Goal: Transaction & Acquisition: Purchase product/service

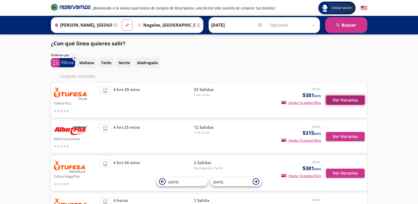
click at [333, 98] on button "Ver Horarios" at bounding box center [345, 99] width 39 height 9
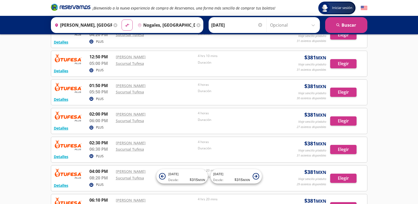
scroll to position [580, 0]
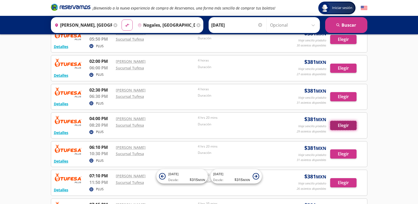
click at [340, 123] on button "Elegir" at bounding box center [343, 125] width 26 height 9
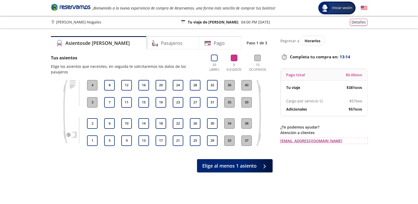
click at [292, 142] on link "contacto@reservamos.mx" at bounding box center [323, 141] width 87 height 6
click at [302, 142] on link "contacto@reservamos.mx" at bounding box center [323, 141] width 87 height 6
click at [297, 140] on link "contacto@reservamos.mx" at bounding box center [323, 141] width 87 height 6
click at [95, 137] on button "1" at bounding box center [92, 140] width 11 height 11
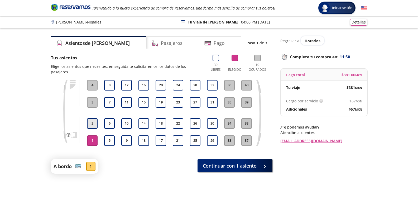
click at [90, 118] on button "2" at bounding box center [92, 123] width 11 height 11
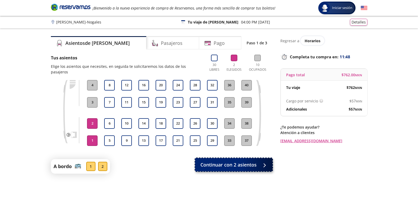
click at [221, 162] on span "Continuar con 2 asientos" at bounding box center [228, 164] width 56 height 7
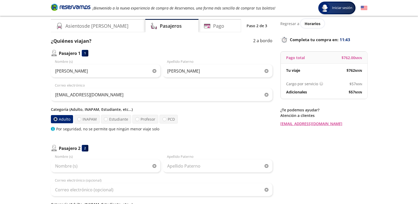
scroll to position [26, 0]
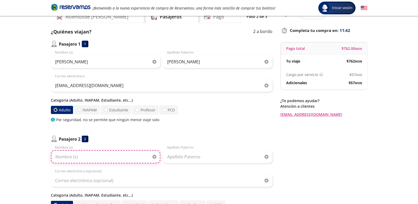
click at [91, 157] on input "Nombre (s)" at bounding box center [105, 156] width 109 height 13
type input "azucena"
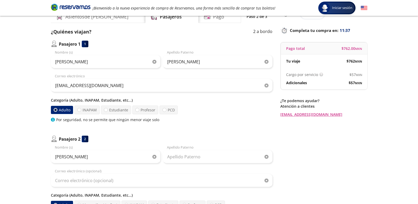
click at [177, 146] on div "Apellido Paterno" at bounding box center [217, 154] width 109 height 18
click at [177, 156] on input "Apellido Paterno" at bounding box center [217, 156] width 109 height 13
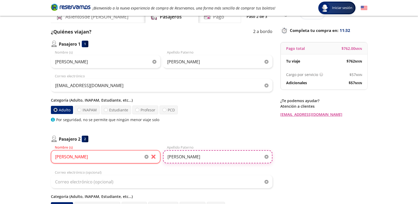
type input "quintero"
click at [126, 158] on input "azucena" at bounding box center [105, 156] width 109 height 13
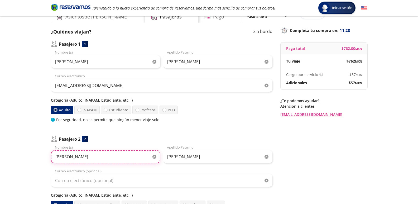
type input "azucena guadalupe"
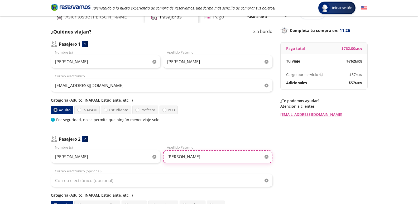
click at [215, 163] on input "quintero" at bounding box center [217, 156] width 109 height 13
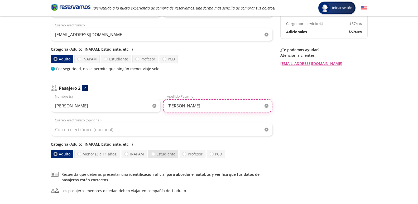
scroll to position [79, 0]
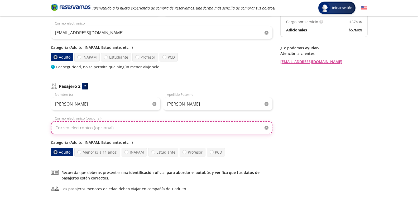
click at [86, 128] on input "Correo electrónico (opcional)" at bounding box center [161, 127] width 221 height 13
type input "qazucena715@gmail.com"
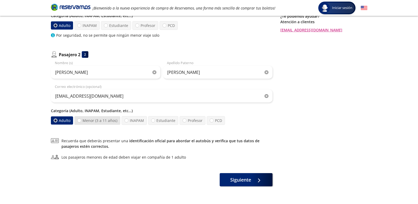
scroll to position [127, 0]
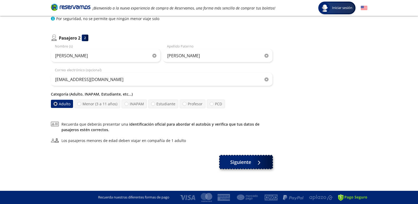
click at [236, 164] on span "Siguiente" at bounding box center [240, 161] width 21 height 7
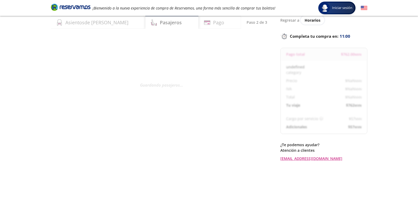
scroll to position [26, 0]
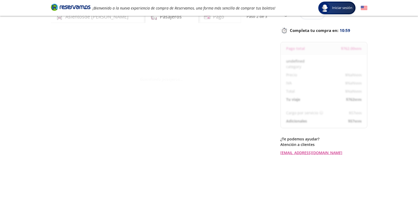
select select "MX"
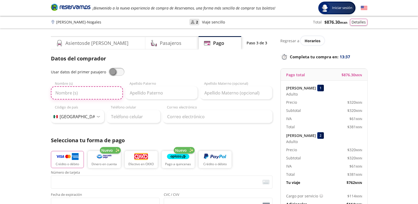
click at [90, 95] on input "Nombre (s)" at bounding box center [87, 92] width 72 height 13
type input "jesus porfirio"
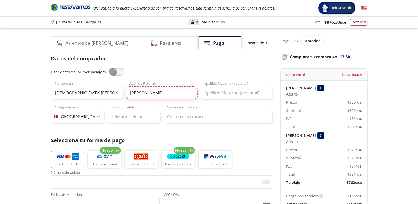
type input "linares"
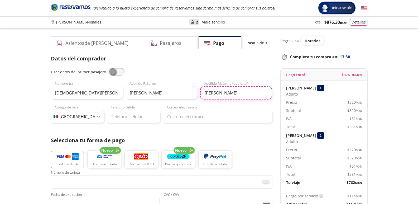
type input "leon"
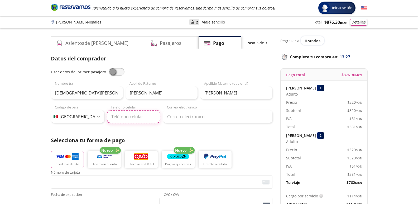
click at [133, 121] on input "Teléfono celular" at bounding box center [133, 116] width 53 height 13
type input "662 372 8917"
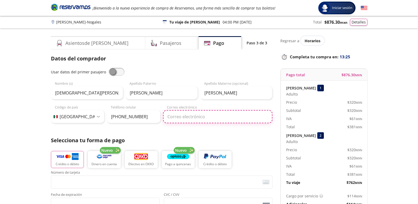
click at [187, 120] on input "Correo electrónico" at bounding box center [217, 116] width 109 height 13
type input "qazucena715@gmail.com"
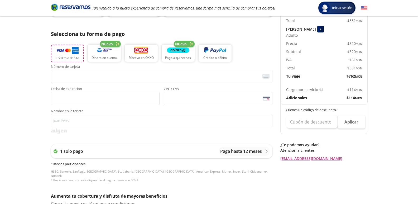
scroll to position [79, 0]
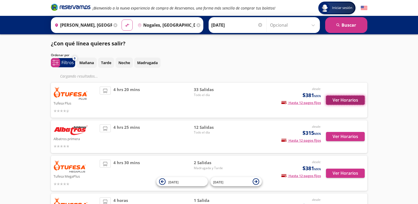
click at [340, 101] on button "Ver Horarios" at bounding box center [345, 99] width 39 height 9
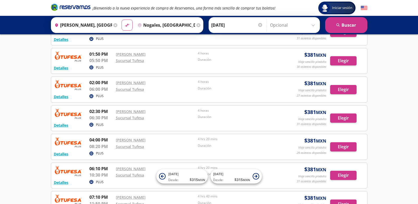
scroll to position [571, 0]
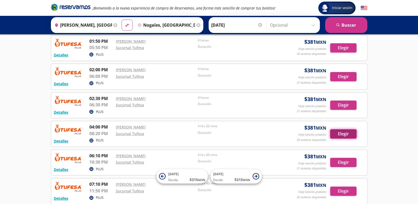
click at [345, 134] on button "Elegir" at bounding box center [343, 133] width 26 height 9
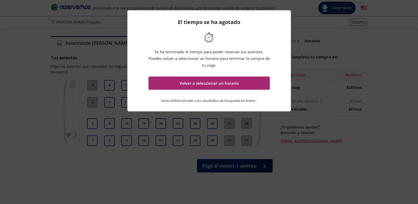
click at [188, 83] on button "Volver a seleccionar un horario" at bounding box center [208, 82] width 121 height 13
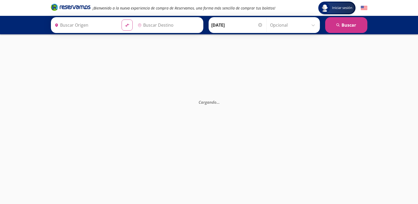
type input "[PERSON_NAME], [GEOGRAPHIC_DATA]"
type input "Sucursal Tufesa, Sonora"
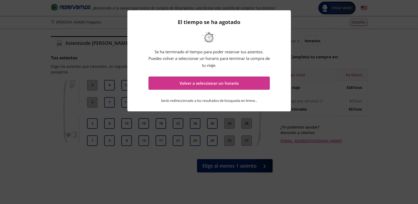
click at [171, 100] on p "Serás redireccionado a los resultados de búsqueda en breve ..." at bounding box center [209, 101] width 96 height 6
click at [210, 100] on p "Serás redireccionado a los resultados de búsqueda en breve ..." at bounding box center [209, 101] width 96 height 6
